Goal: Navigation & Orientation: Find specific page/section

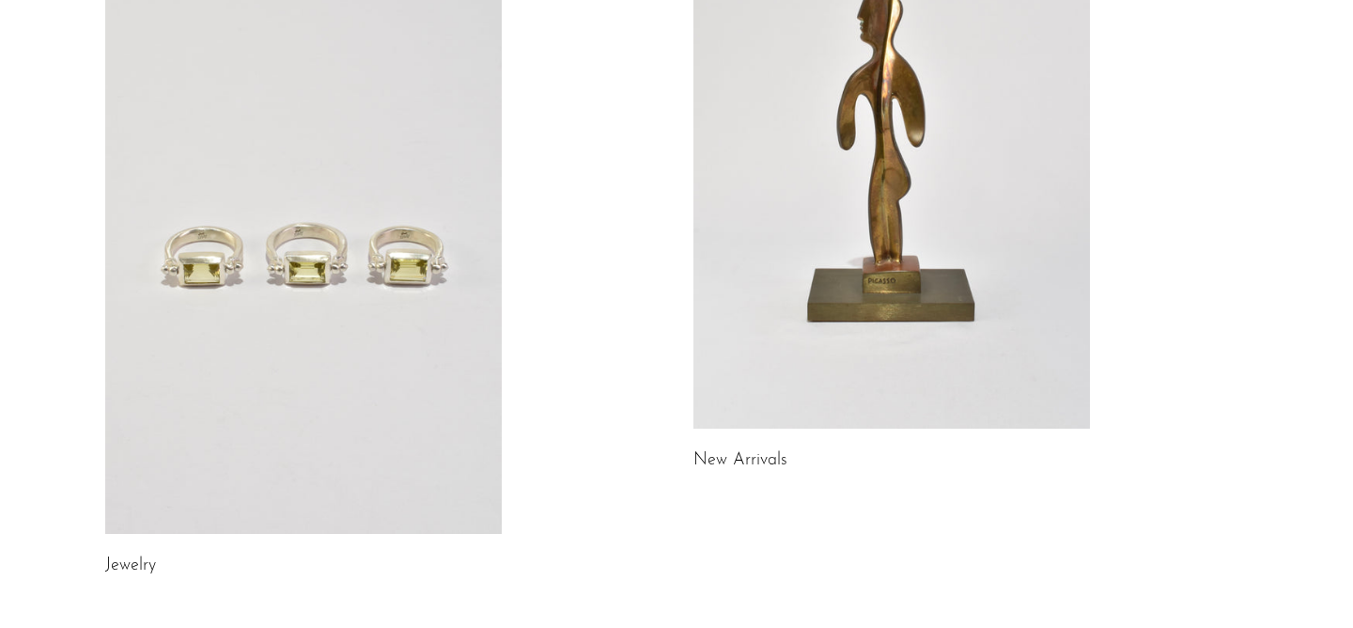
scroll to position [267, 0]
click at [777, 243] on link at bounding box center [892, 149] width 397 height 555
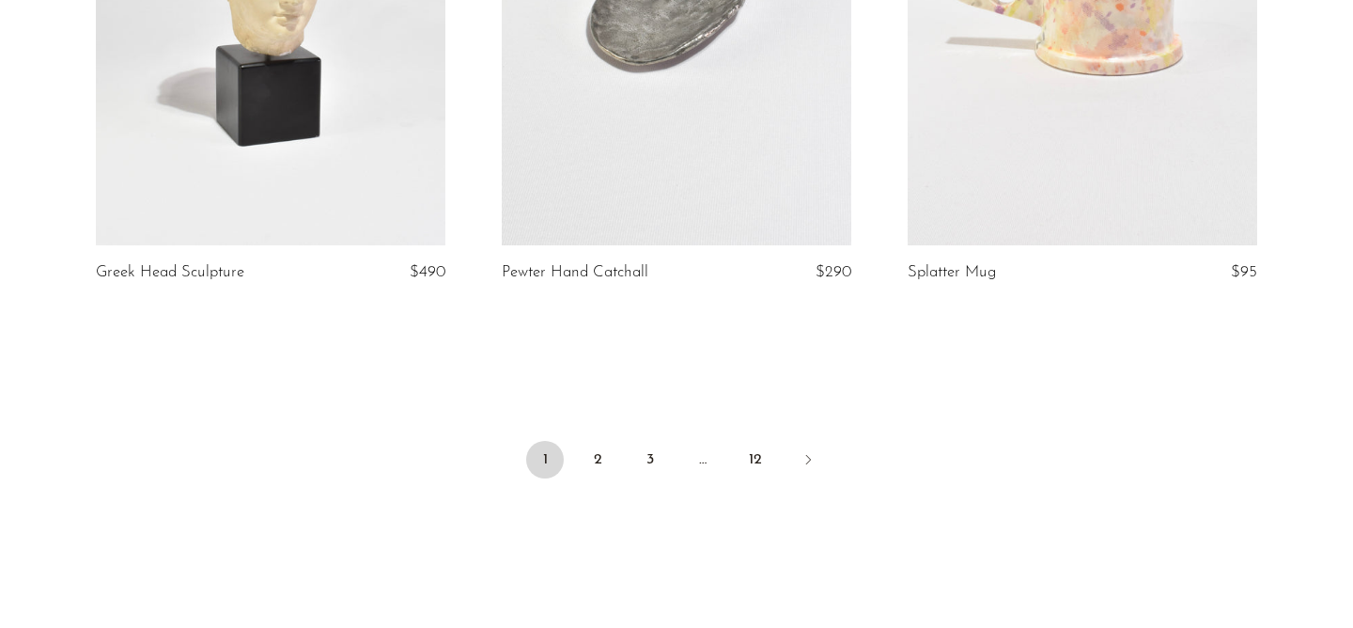
scroll to position [6905, 0]
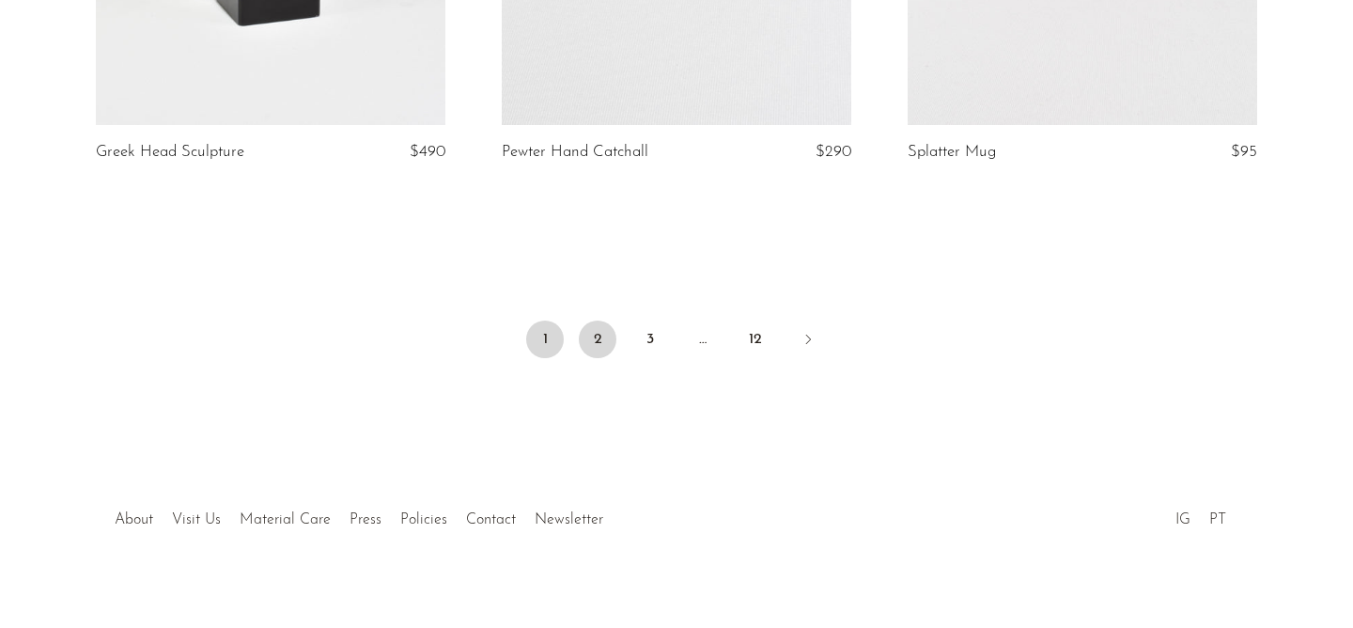
click at [594, 320] on link "2" at bounding box center [598, 339] width 38 height 38
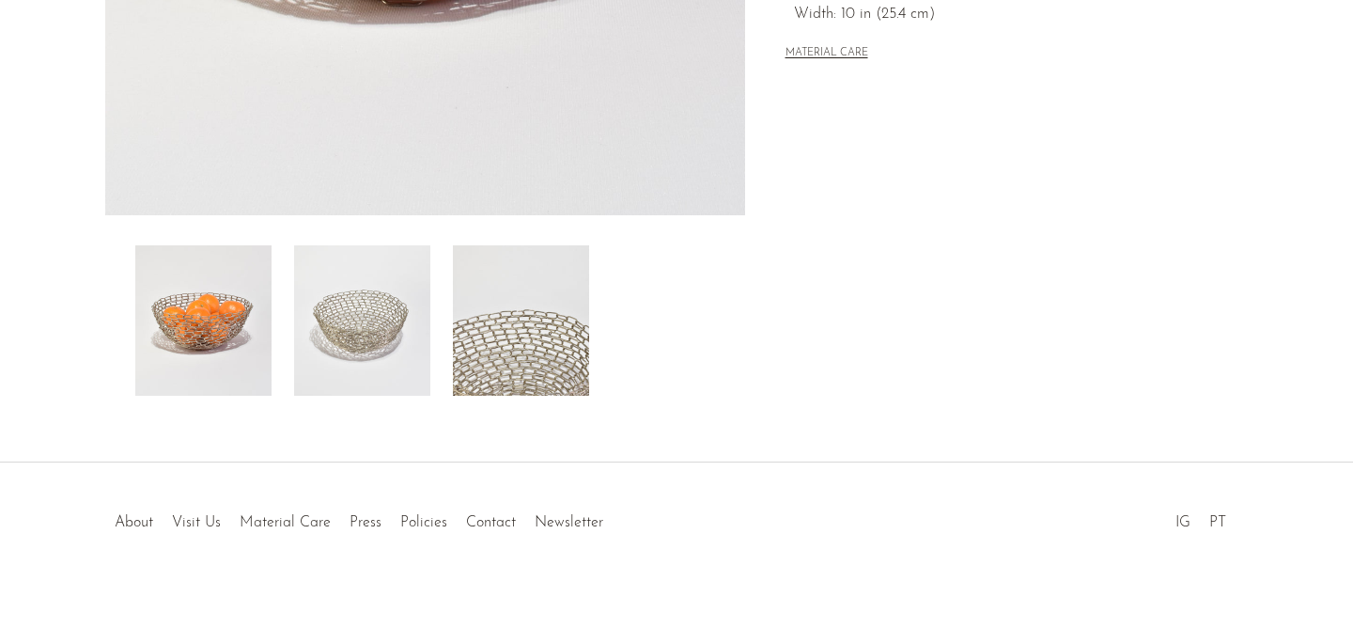
scroll to position [586, 0]
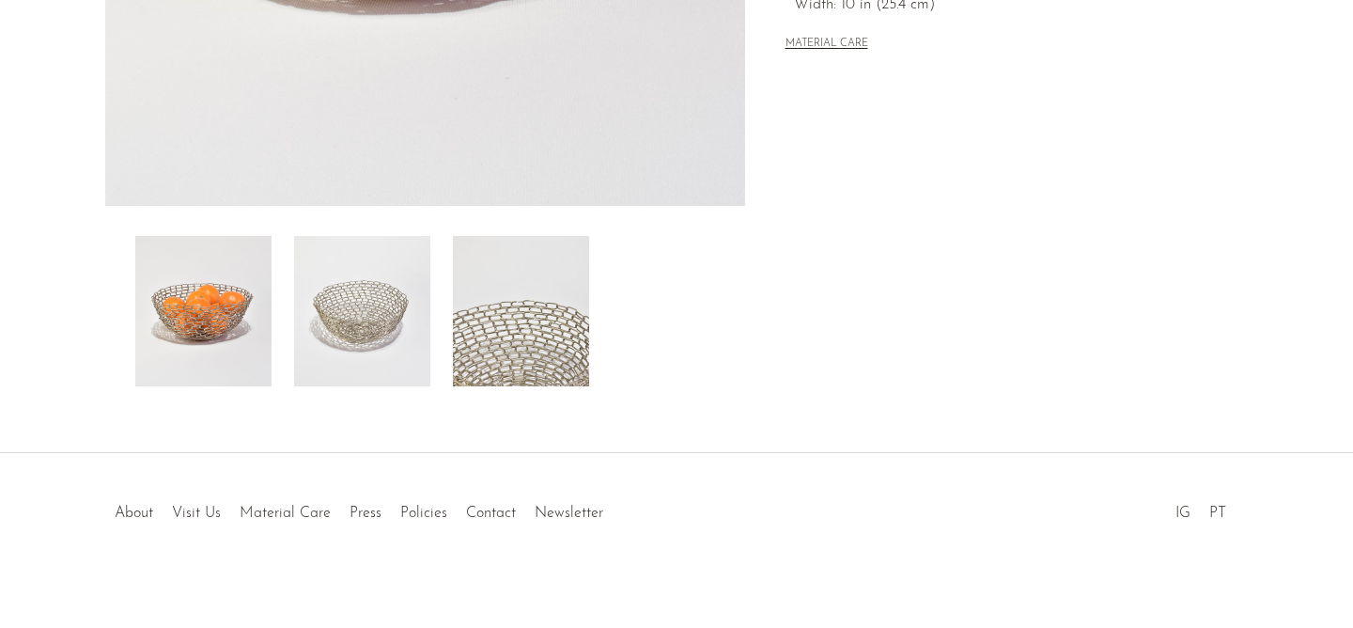
click at [383, 297] on img at bounding box center [362, 311] width 136 height 150
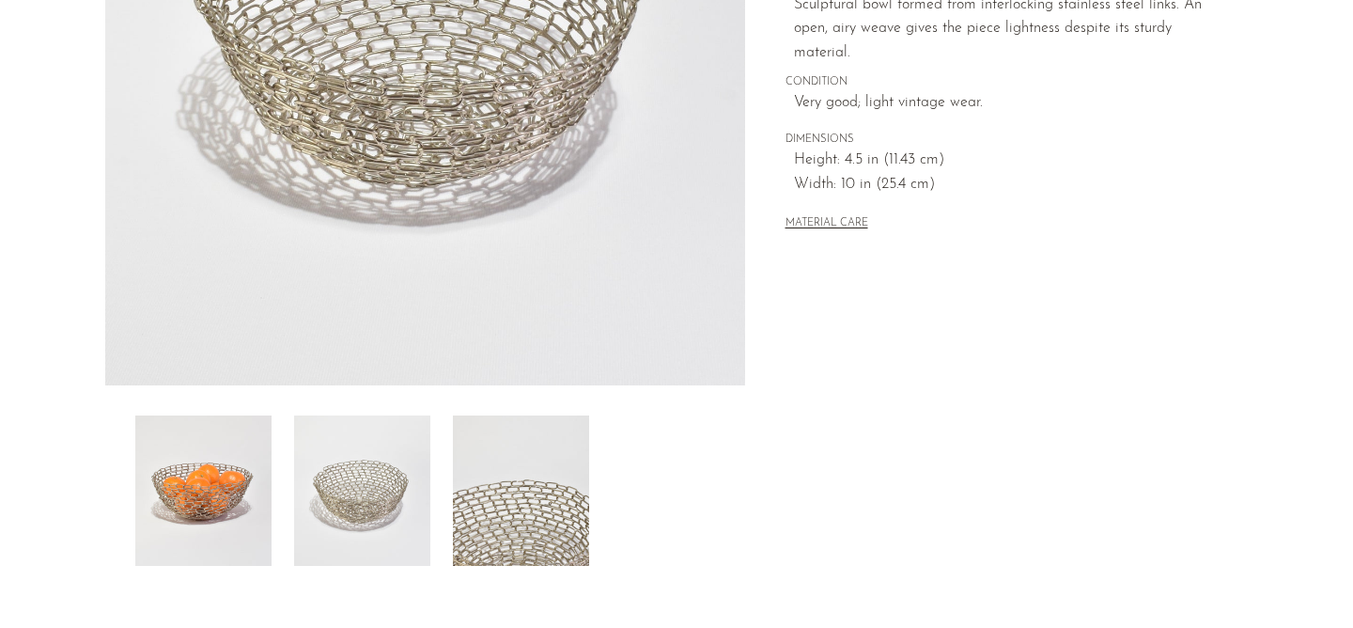
scroll to position [432, 0]
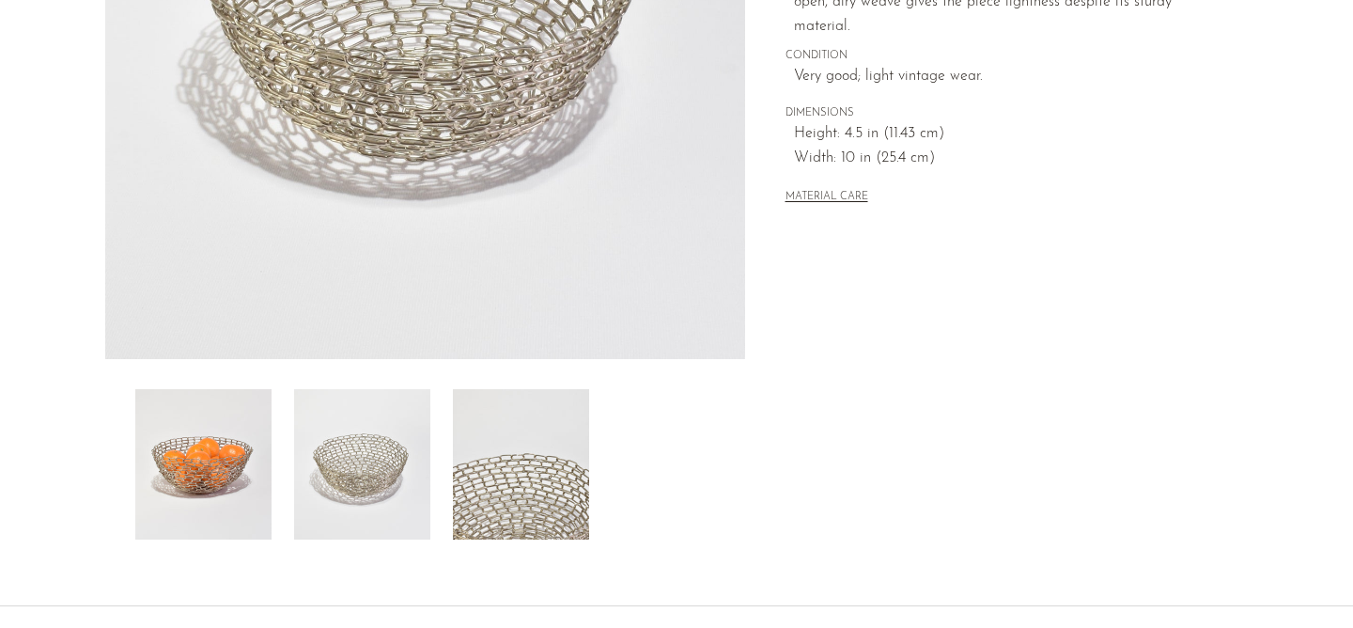
click at [217, 448] on img at bounding box center [203, 464] width 136 height 150
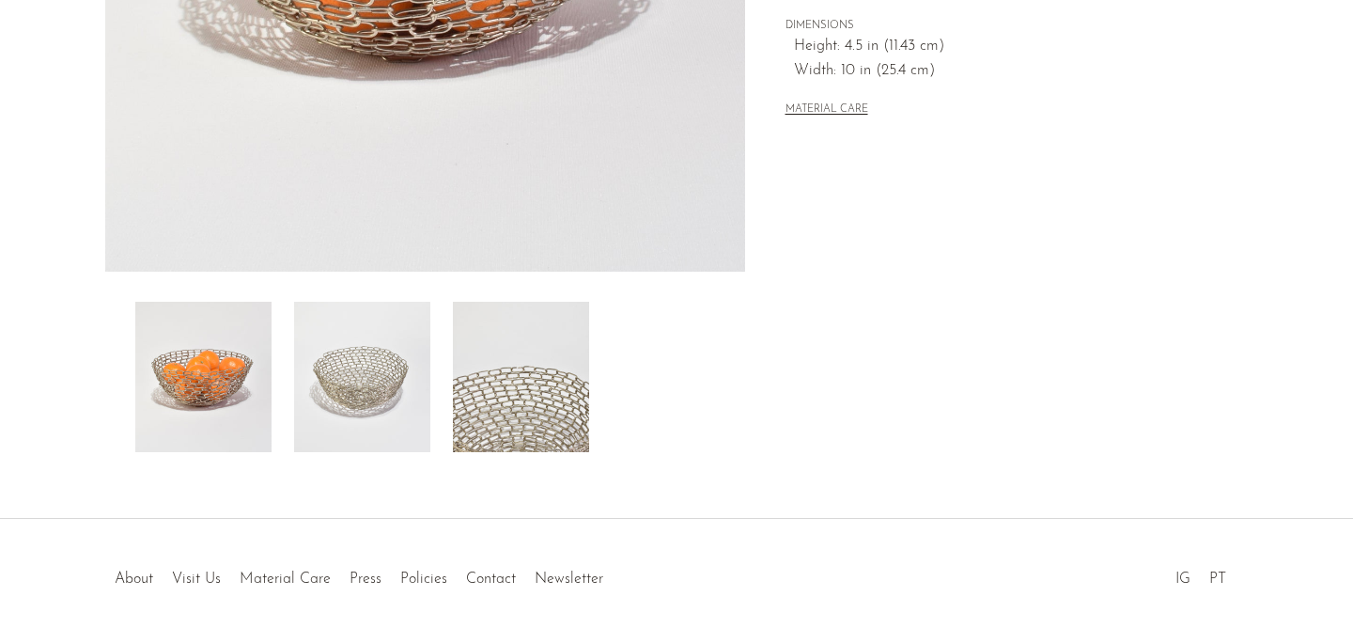
scroll to position [523, 0]
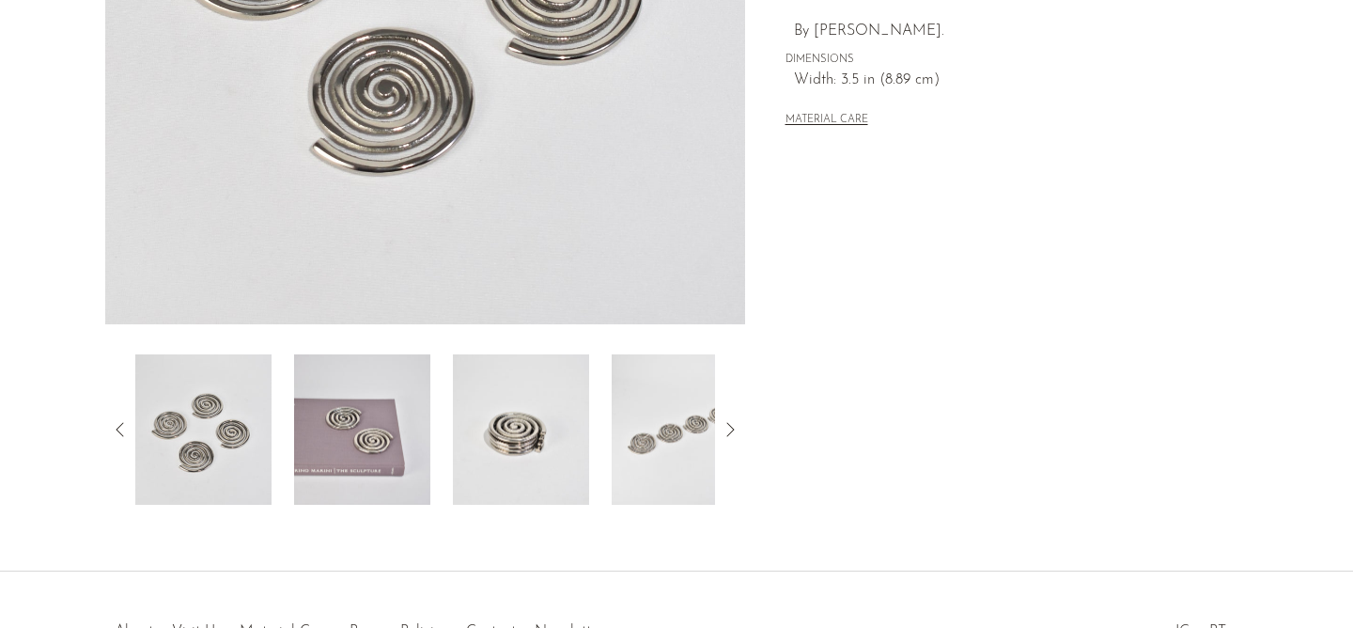
scroll to position [469, 0]
click at [362, 447] on img at bounding box center [362, 427] width 136 height 150
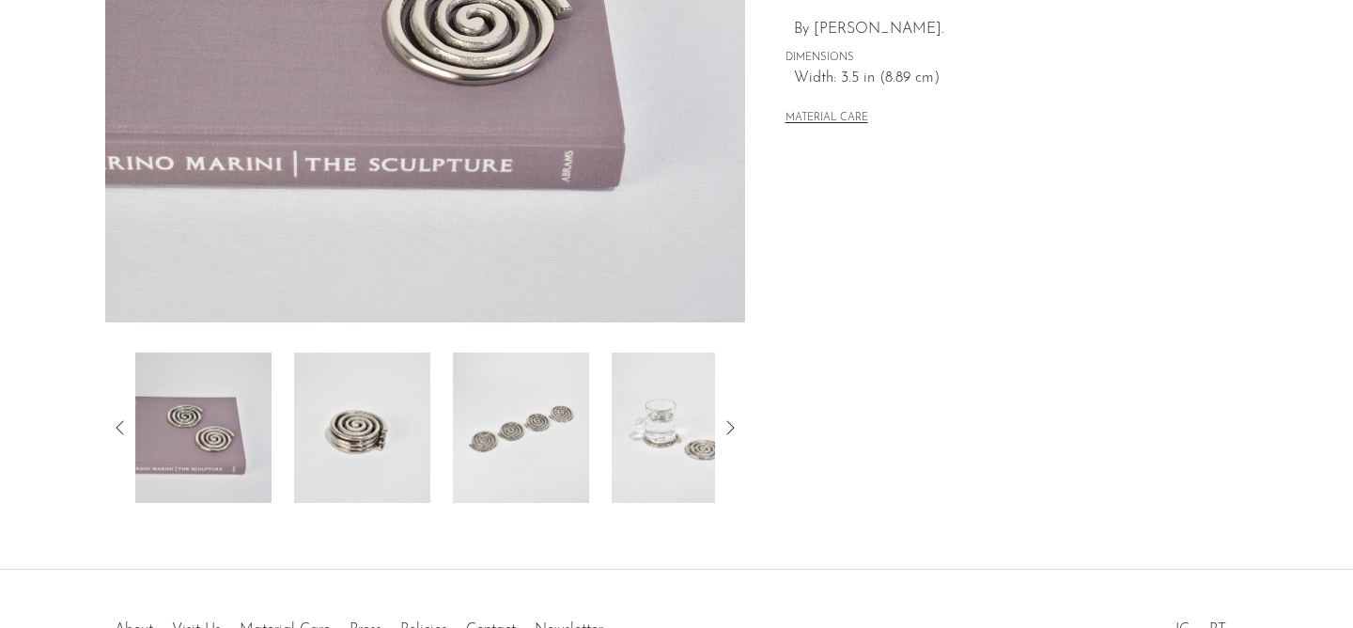
click at [391, 437] on img at bounding box center [362, 427] width 136 height 150
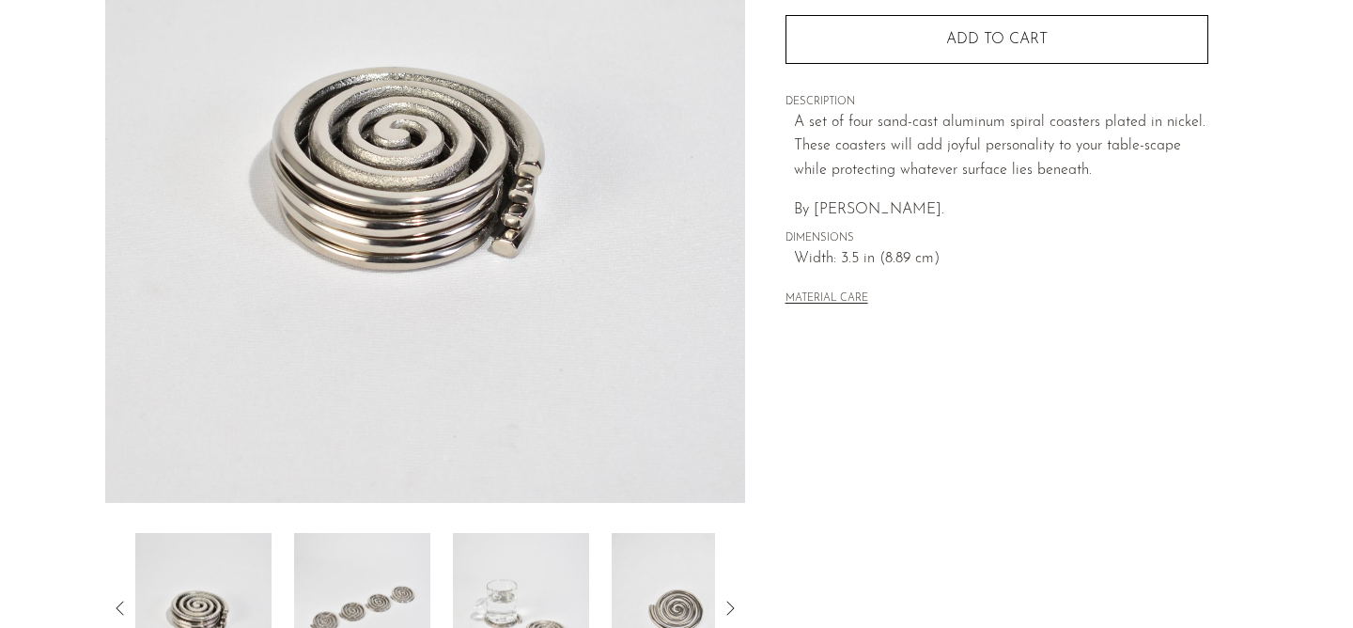
scroll to position [277, 0]
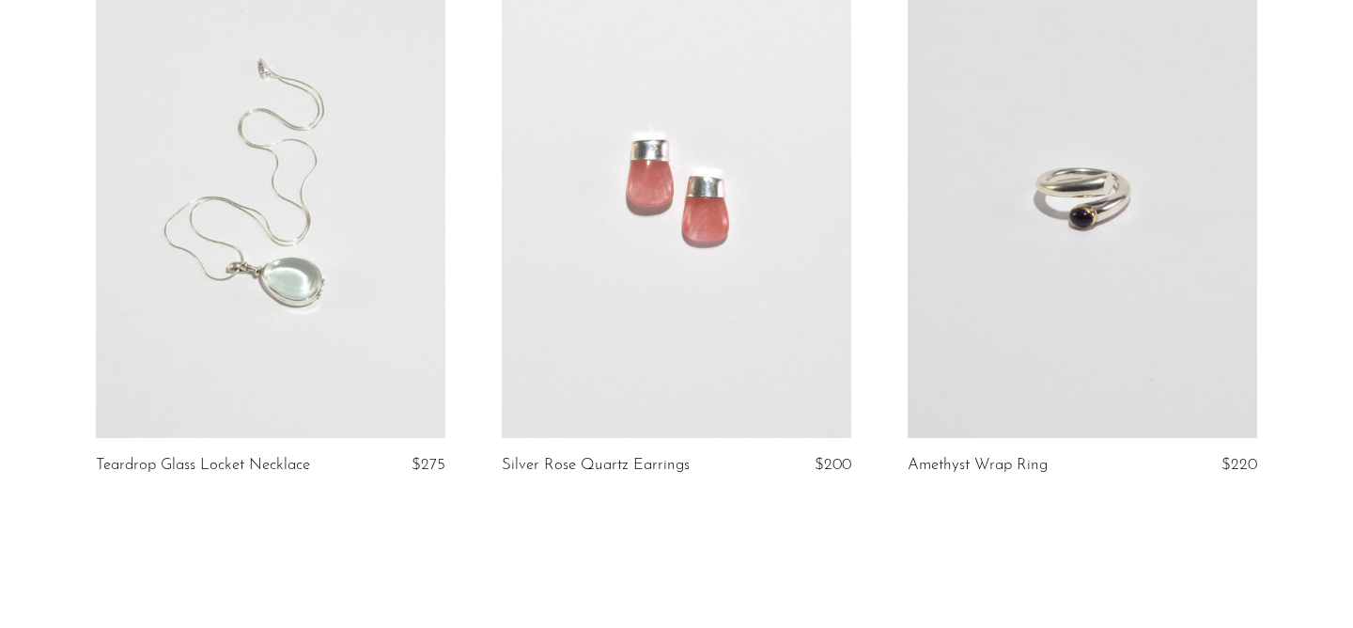
scroll to position [6923, 0]
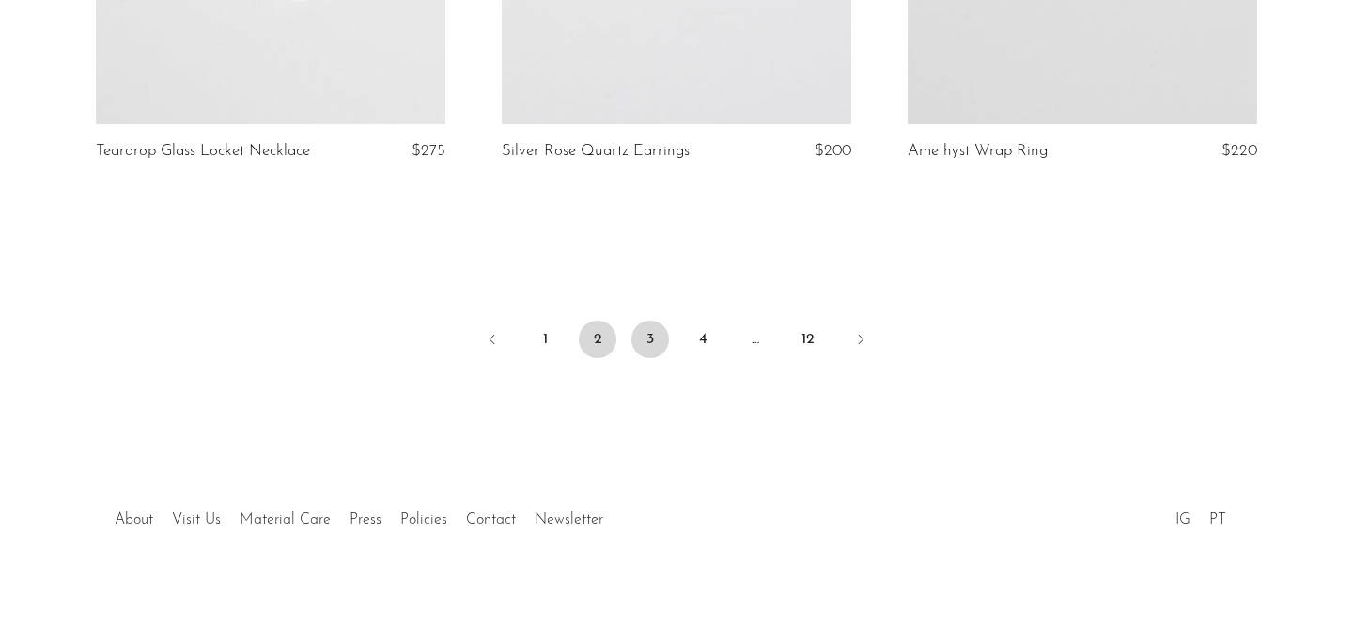
click at [646, 320] on link "3" at bounding box center [651, 339] width 38 height 38
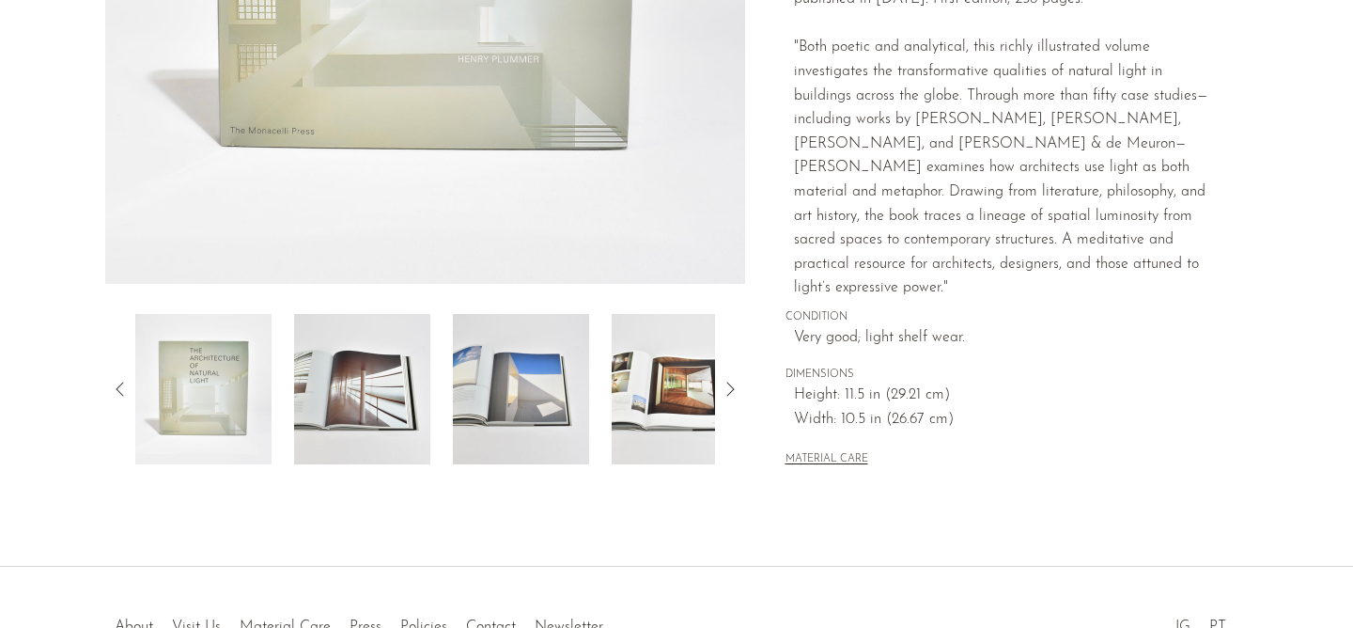
scroll to position [535, 0]
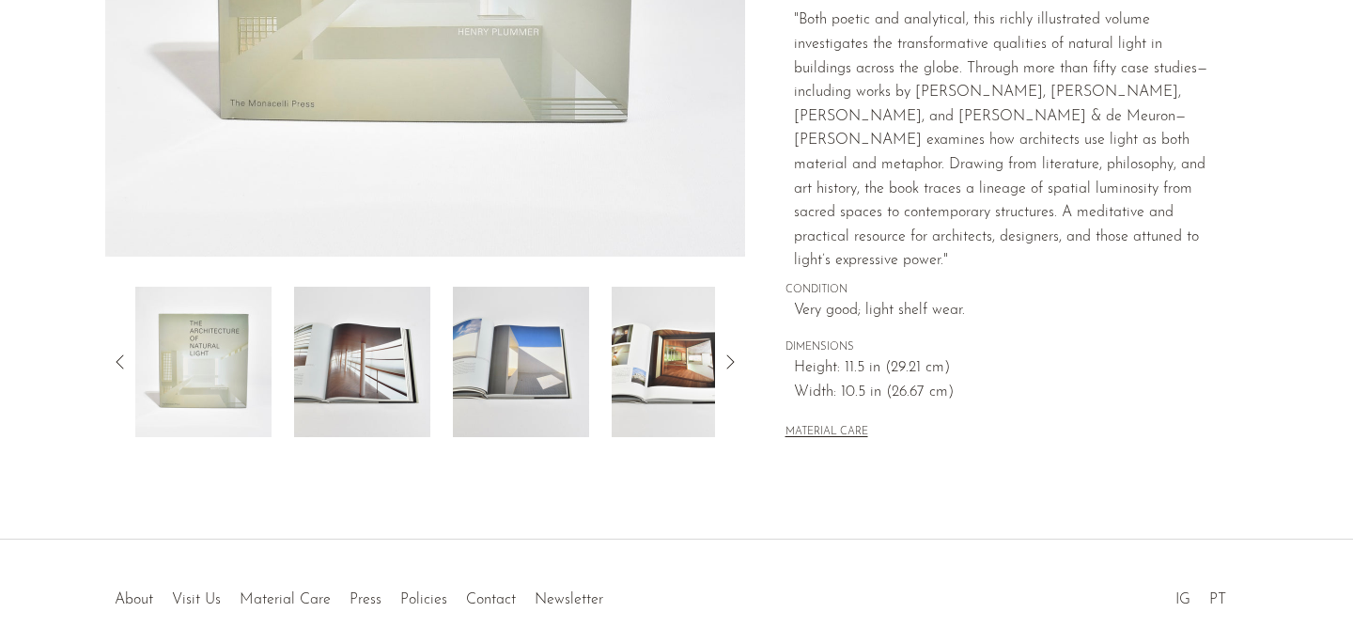
click at [524, 403] on img at bounding box center [521, 362] width 136 height 150
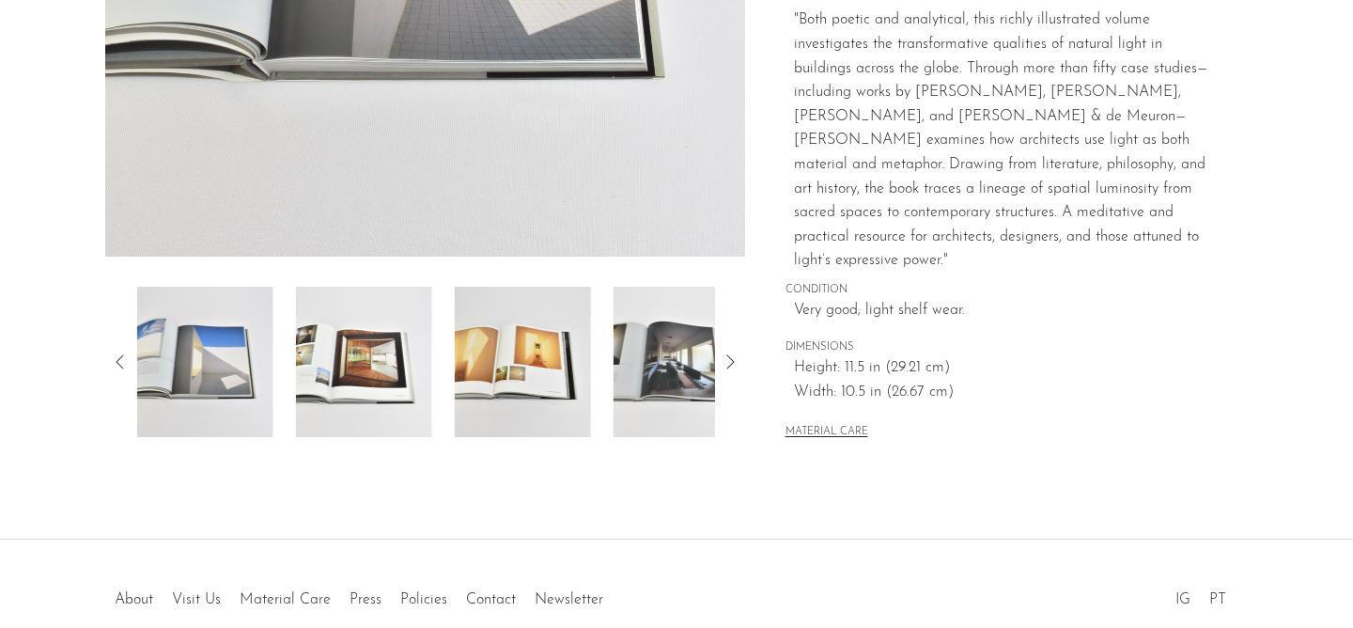
scroll to position [0, 0]
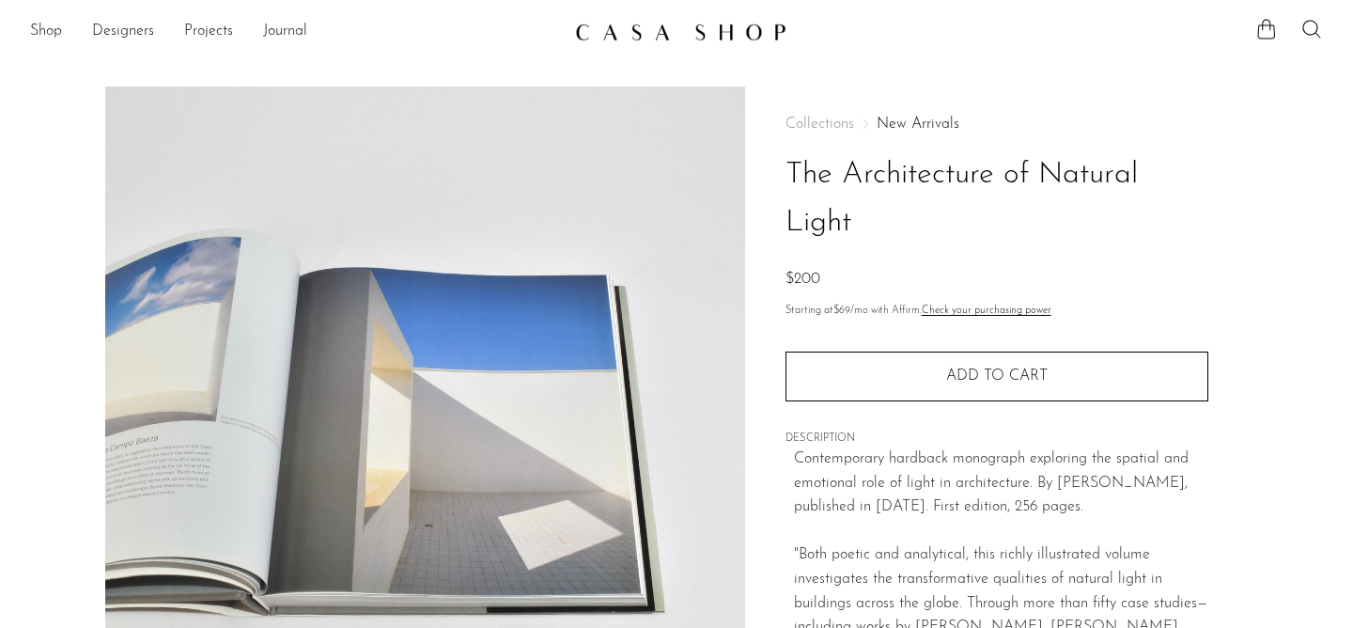
drag, startPoint x: 854, startPoint y: 219, endPoint x: 774, endPoint y: 190, distance: 85.0
click at [774, 190] on div "Collections New Arrivals The Architecture of Natural Light $200 Starting at $69…" at bounding box center [996, 546] width 503 height 921
copy h1 "The Architecture of Natural Light"
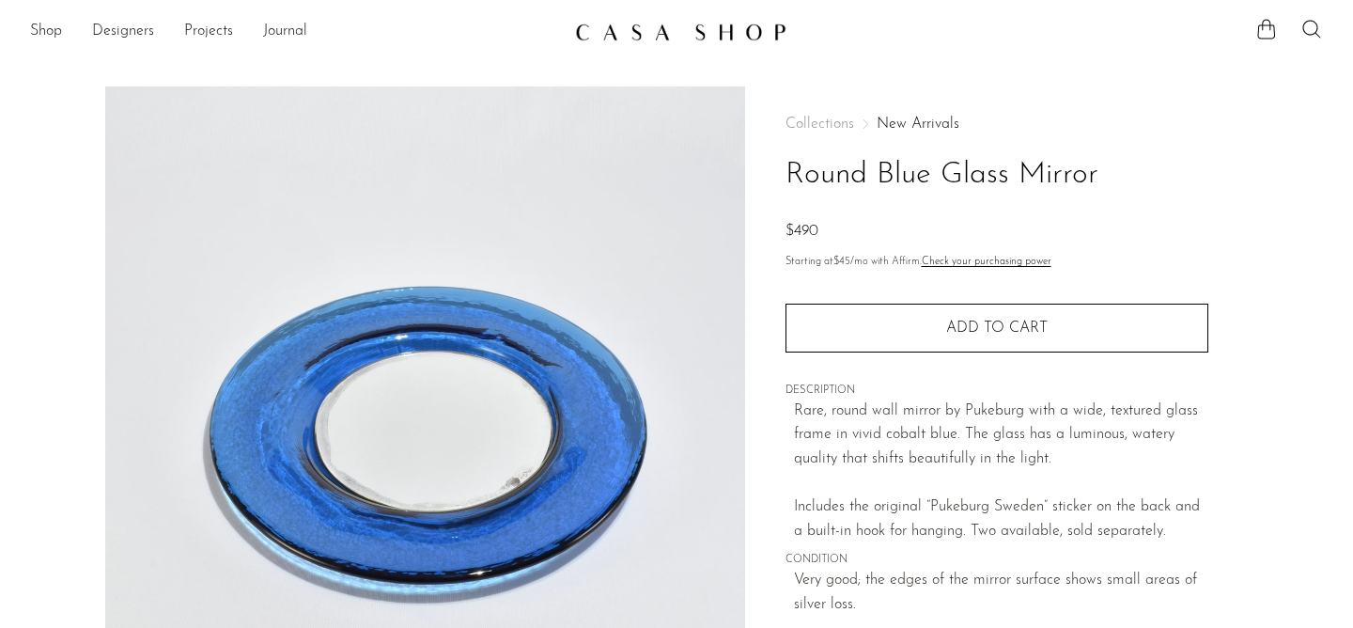
scroll to position [596, 0]
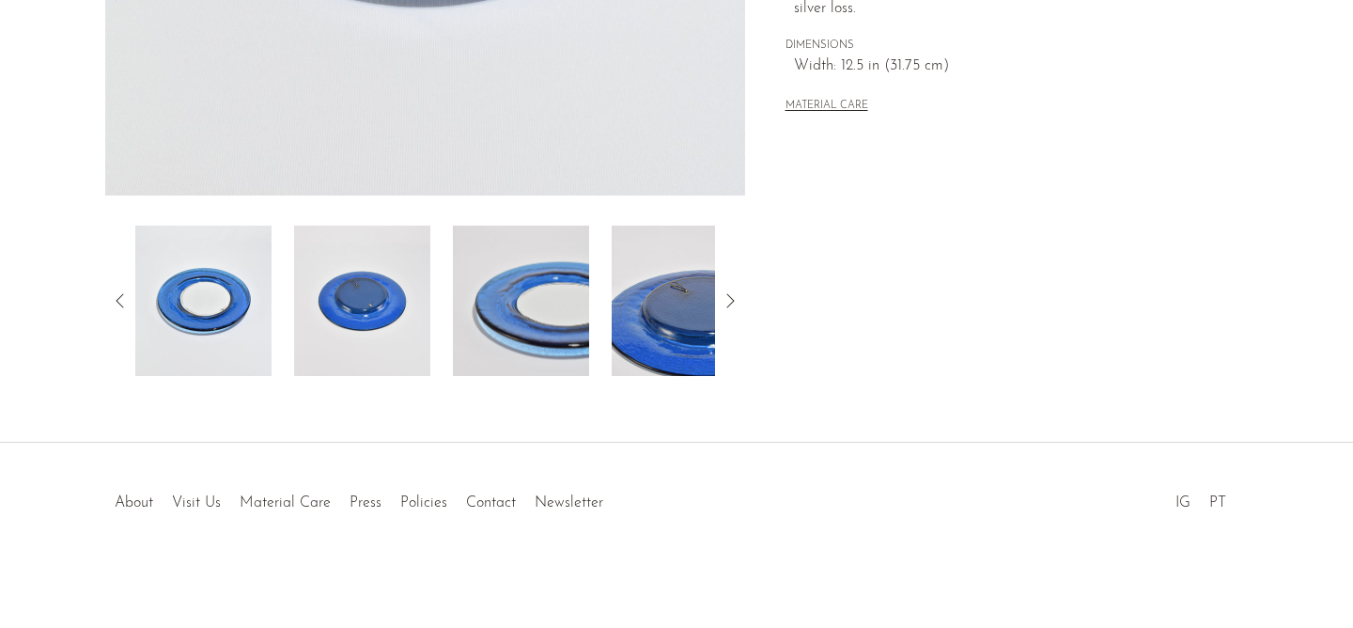
click at [359, 298] on img at bounding box center [362, 301] width 136 height 150
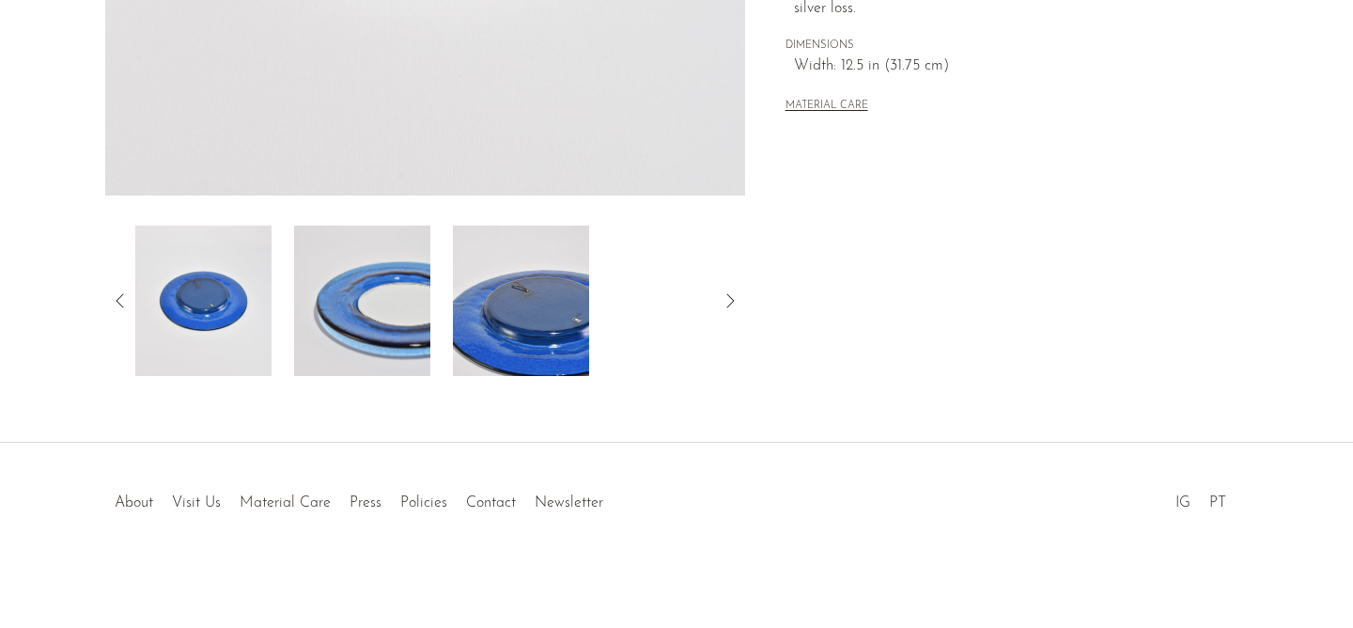
click at [192, 289] on img at bounding box center [203, 301] width 136 height 150
click at [396, 279] on img at bounding box center [362, 301] width 136 height 150
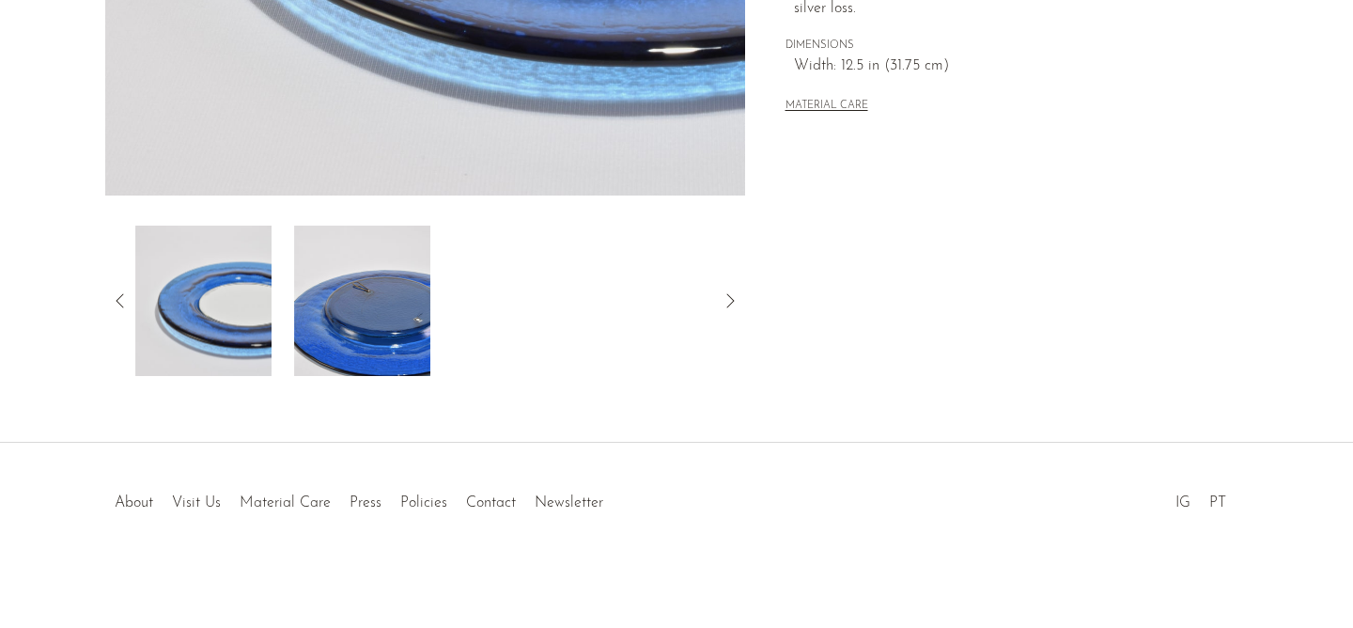
scroll to position [0, 0]
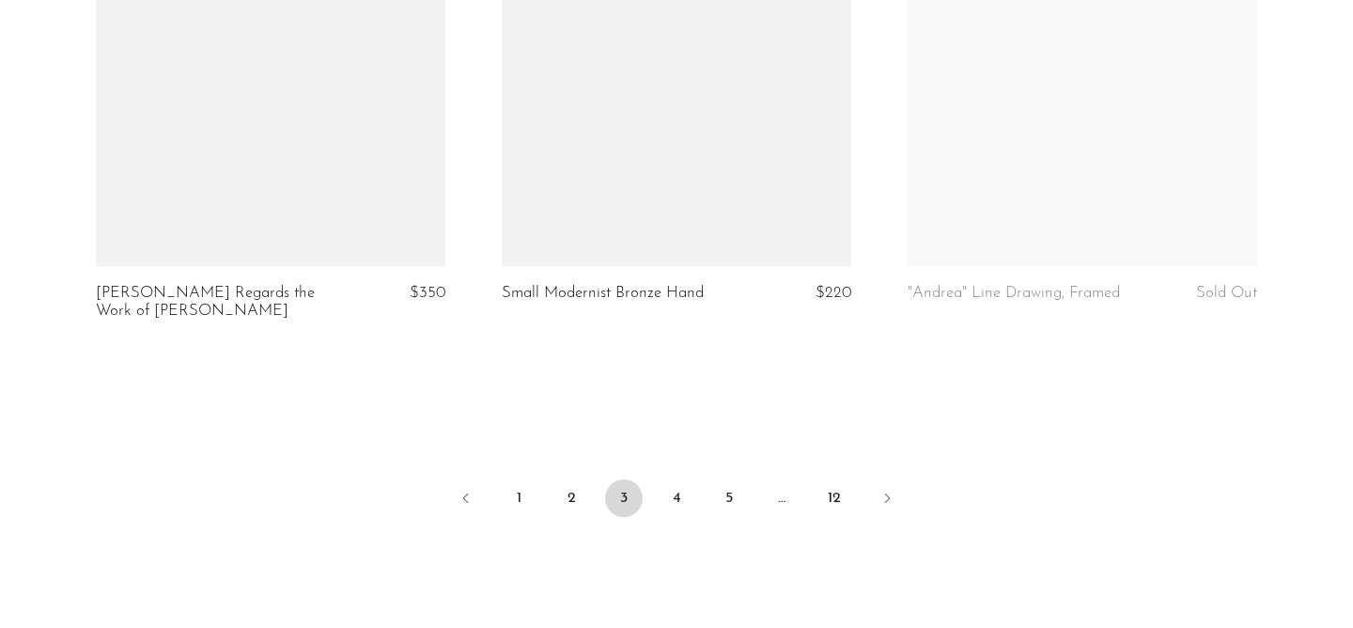
scroll to position [6745, 0]
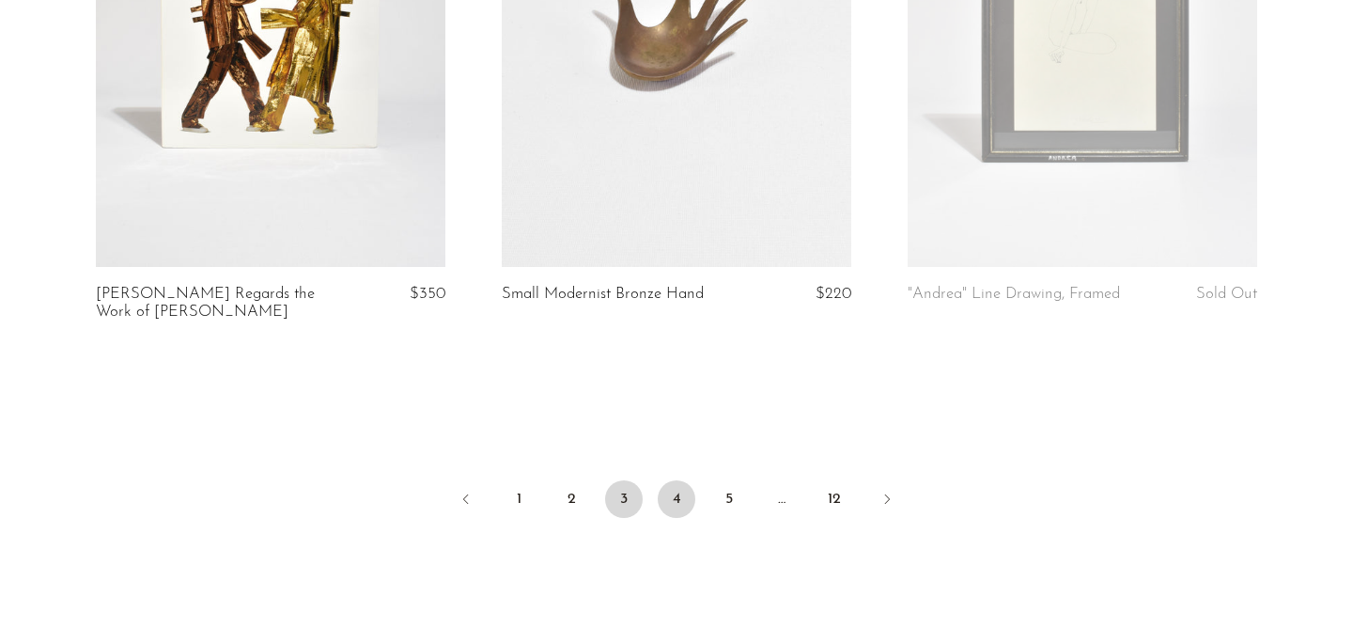
click at [683, 489] on link "4" at bounding box center [677, 499] width 38 height 38
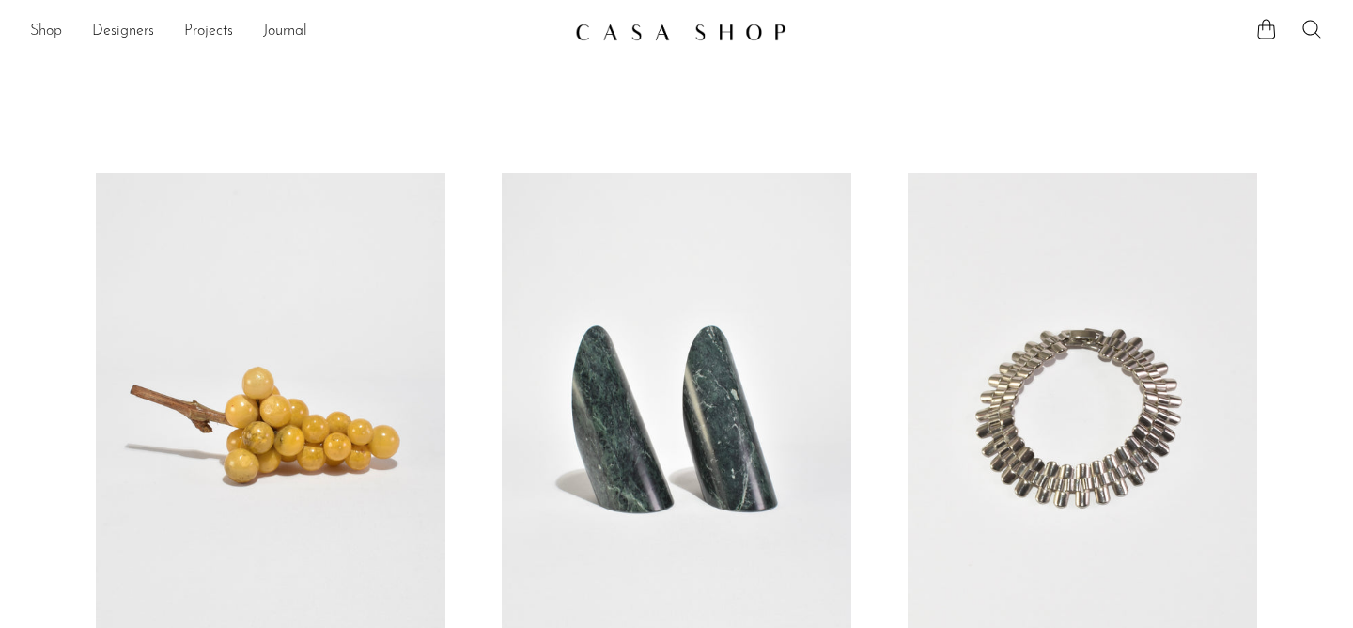
click at [53, 35] on link "Shop" at bounding box center [46, 32] width 32 height 24
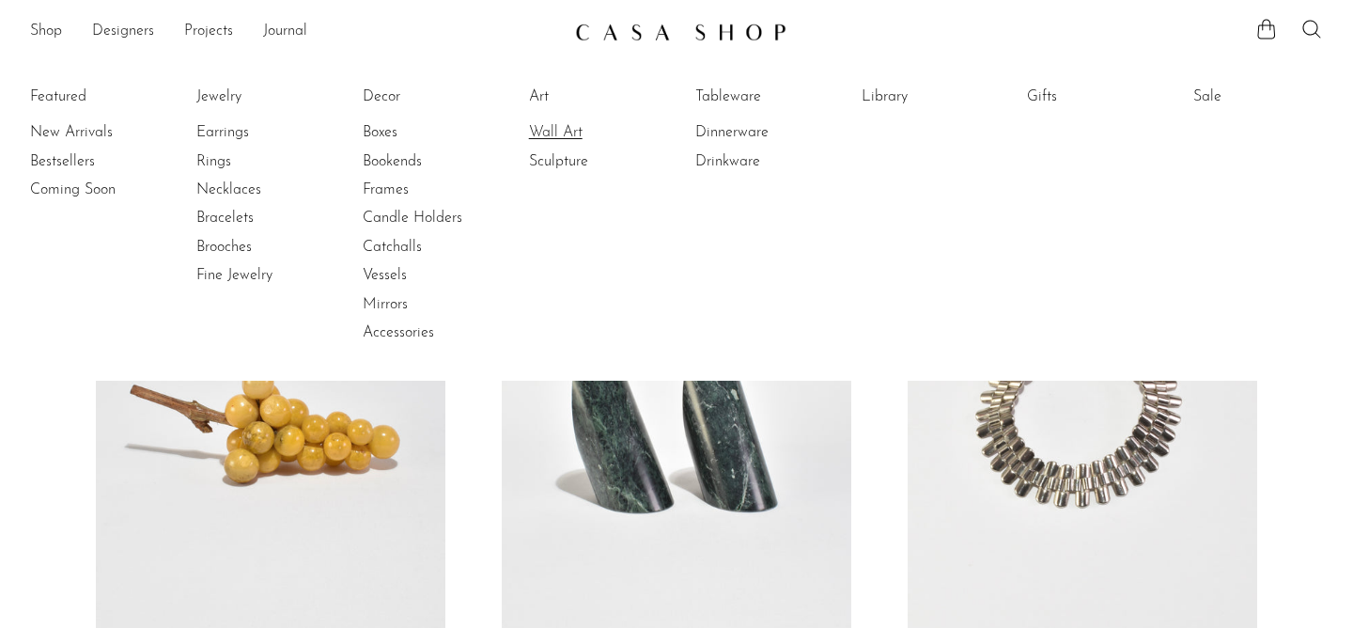
click at [562, 130] on link "Wall Art" at bounding box center [599, 132] width 141 height 21
